Goal: Task Accomplishment & Management: Complete application form

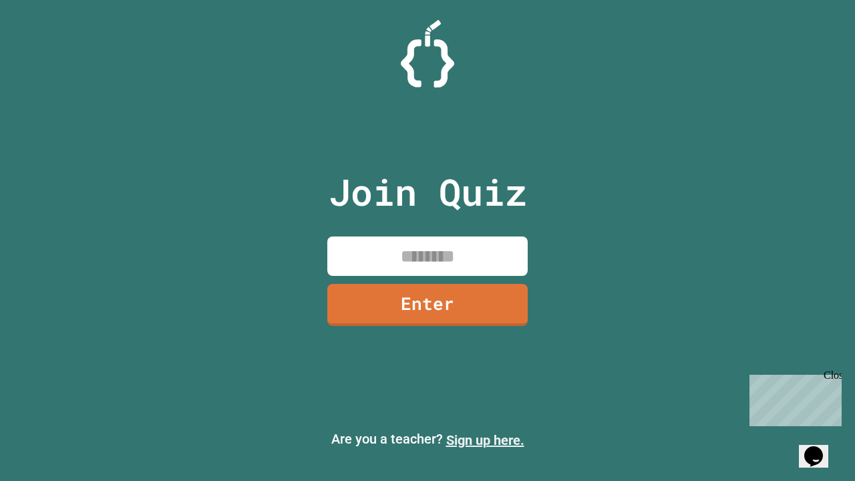
click at [485, 440] on link "Sign up here." at bounding box center [485, 440] width 78 height 16
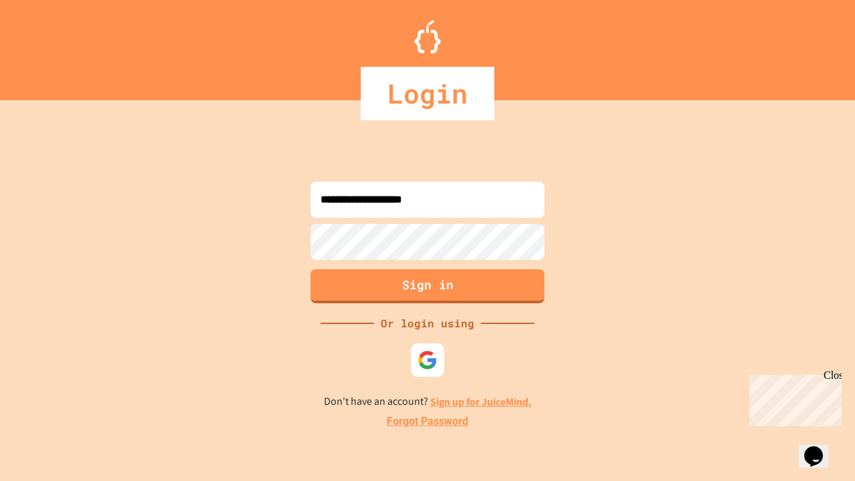
type input "**********"
